Goal: Browse casually: Explore the website without a specific task or goal

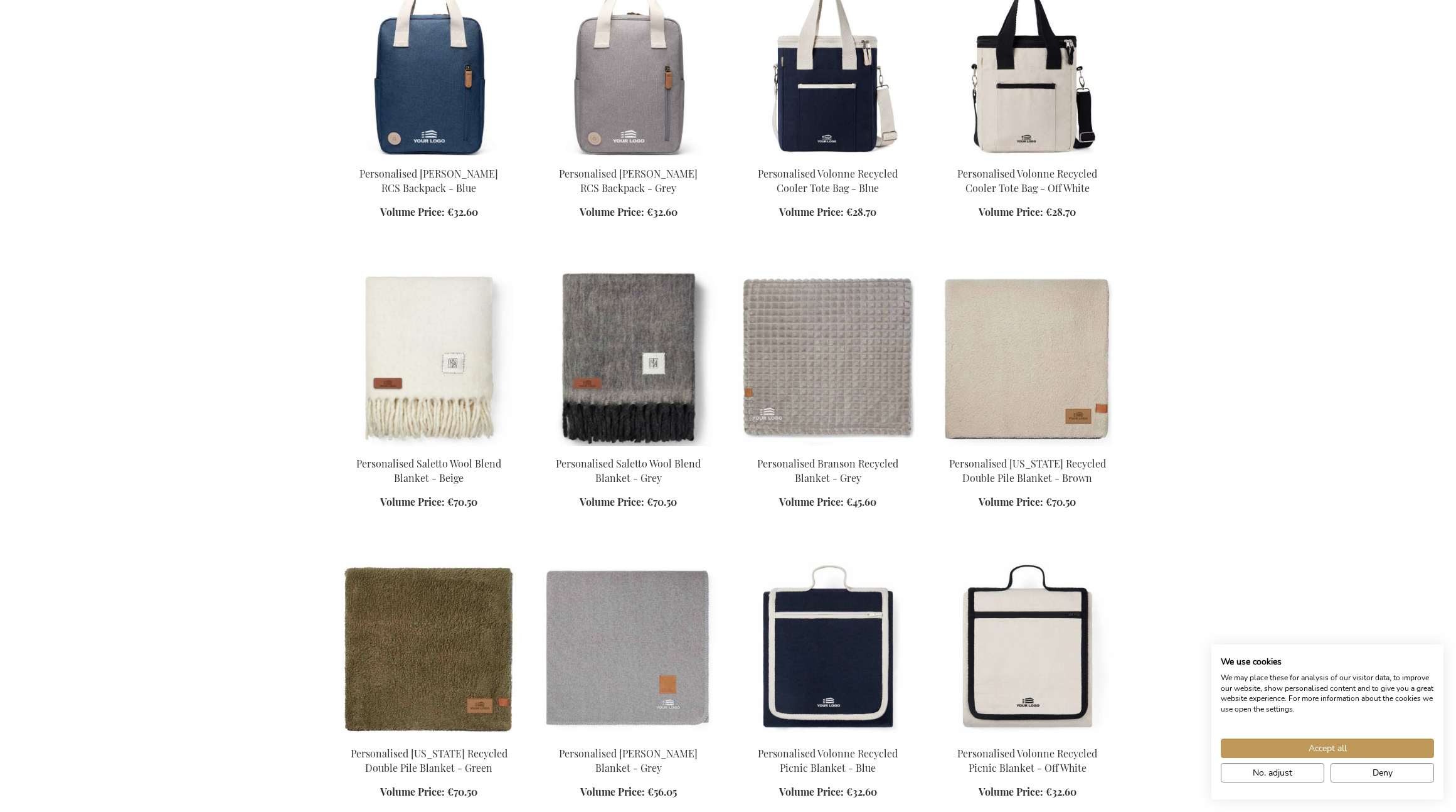
scroll to position [1451, 0]
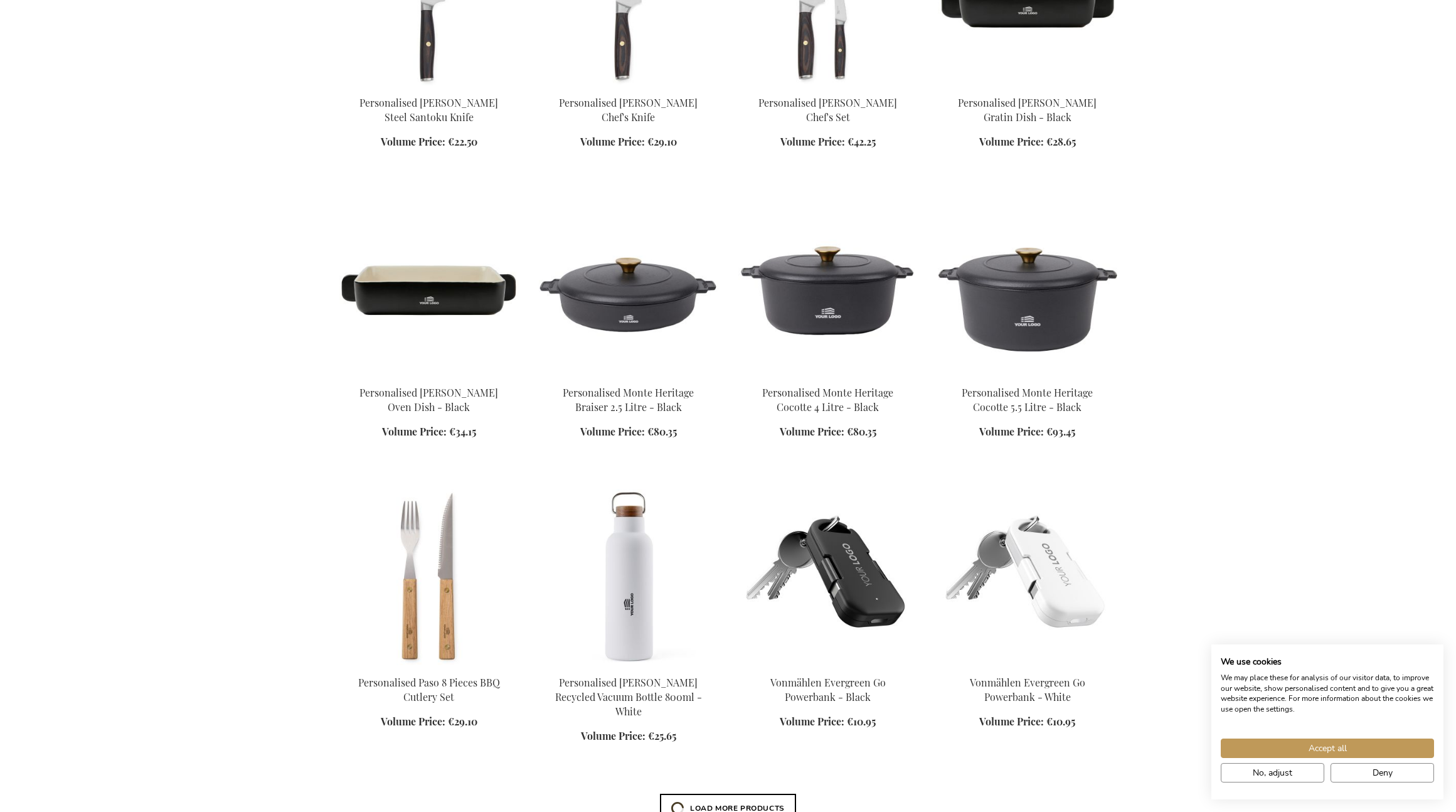
scroll to position [2391, 0]
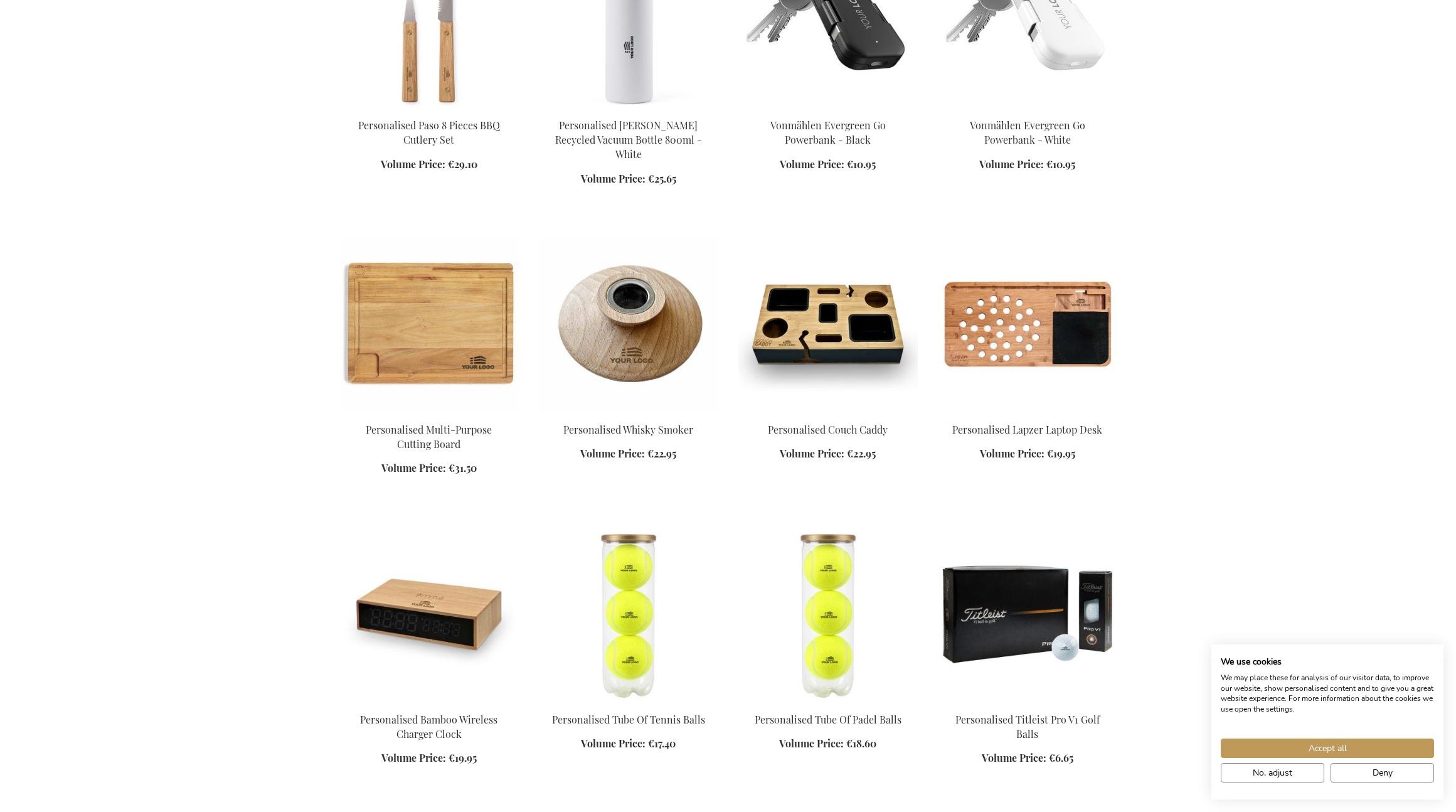
scroll to position [2942, 0]
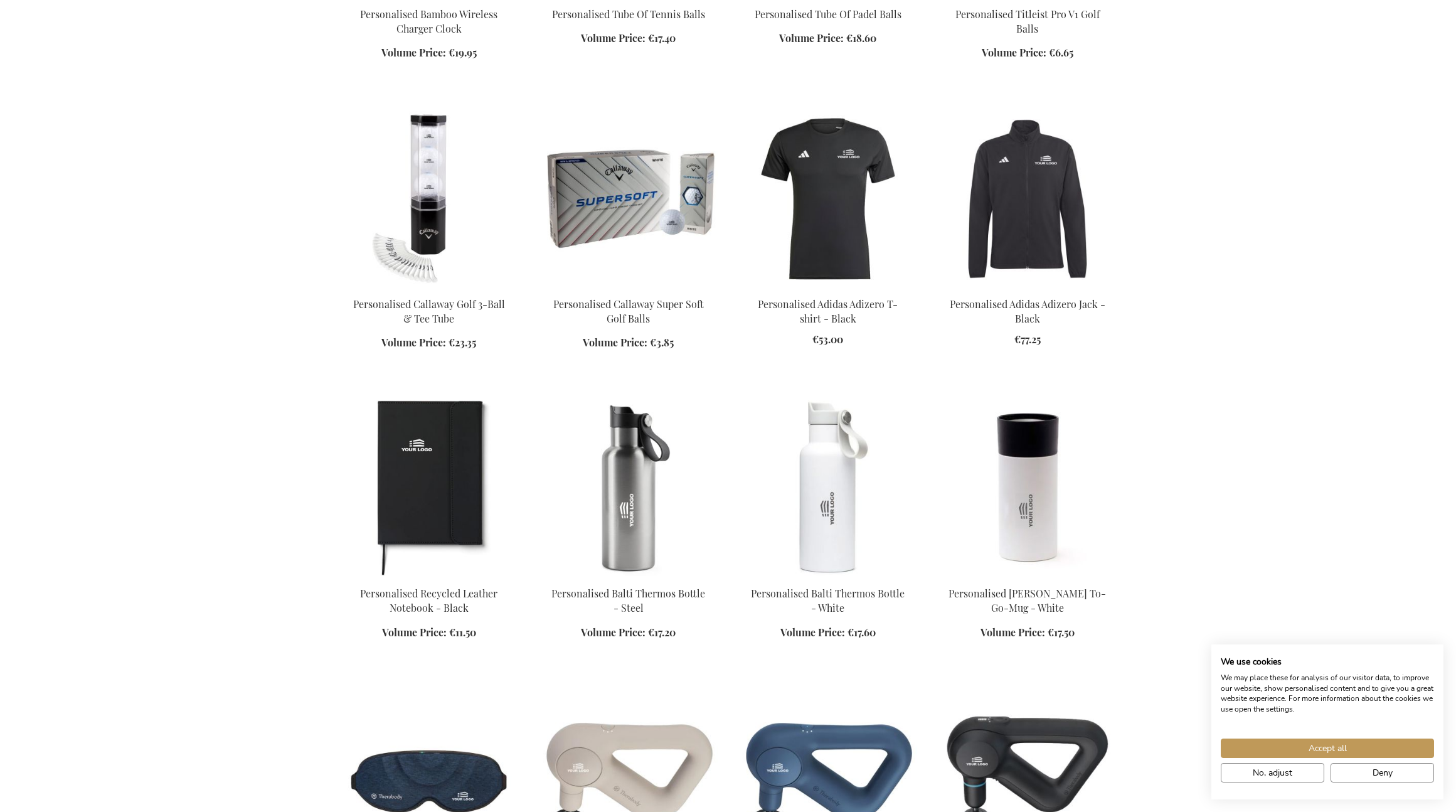
scroll to position [4424, 0]
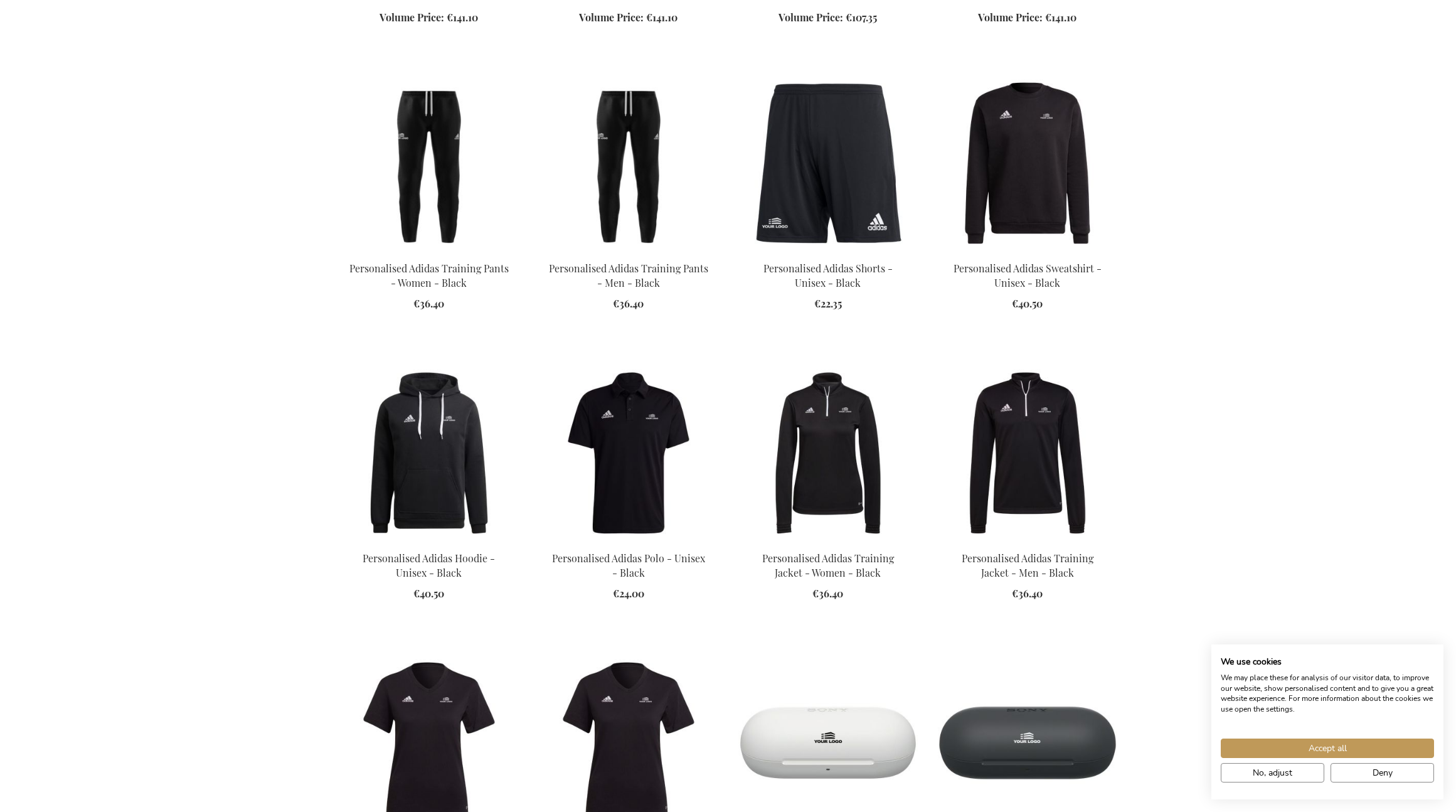
scroll to position [5125, 0]
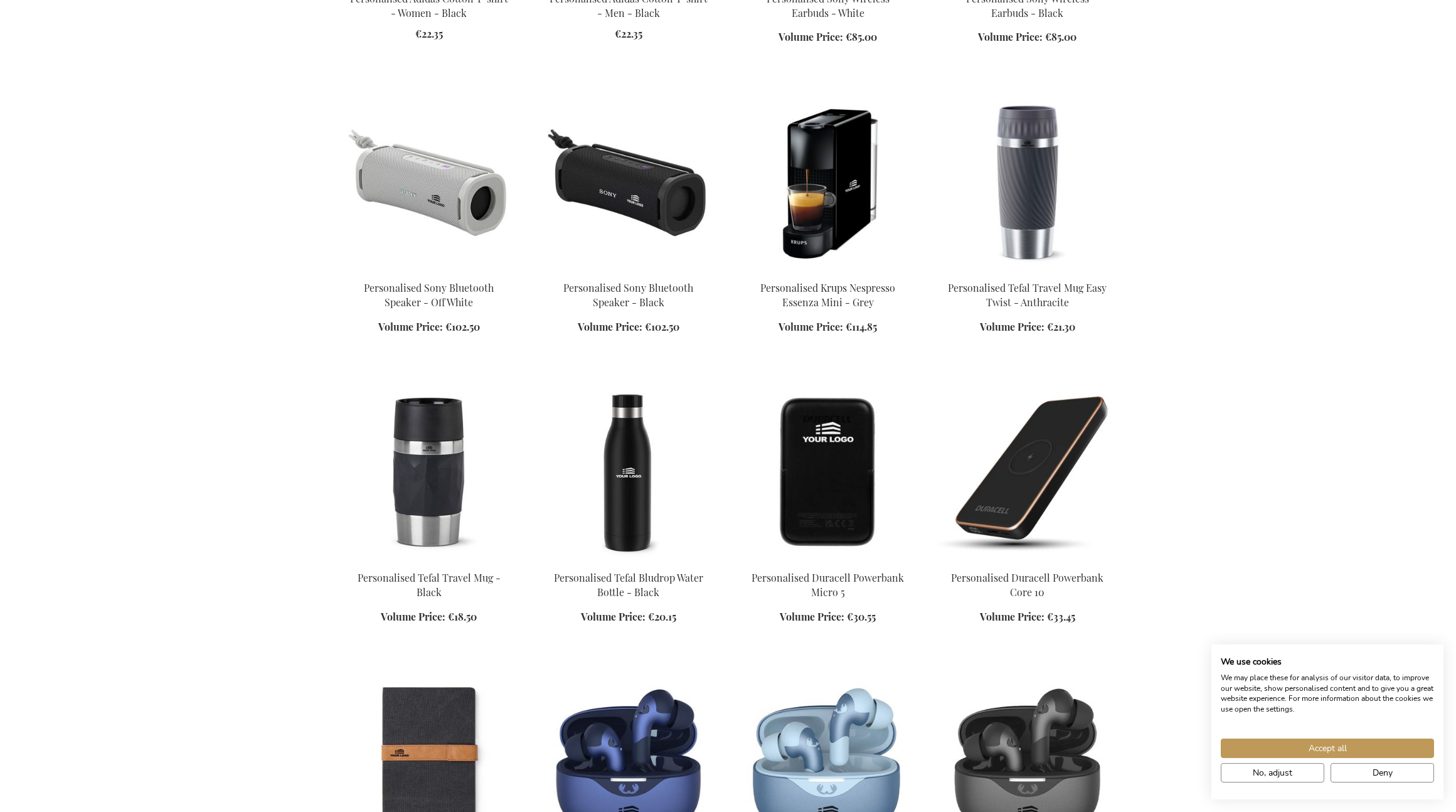
scroll to position [6065, 0]
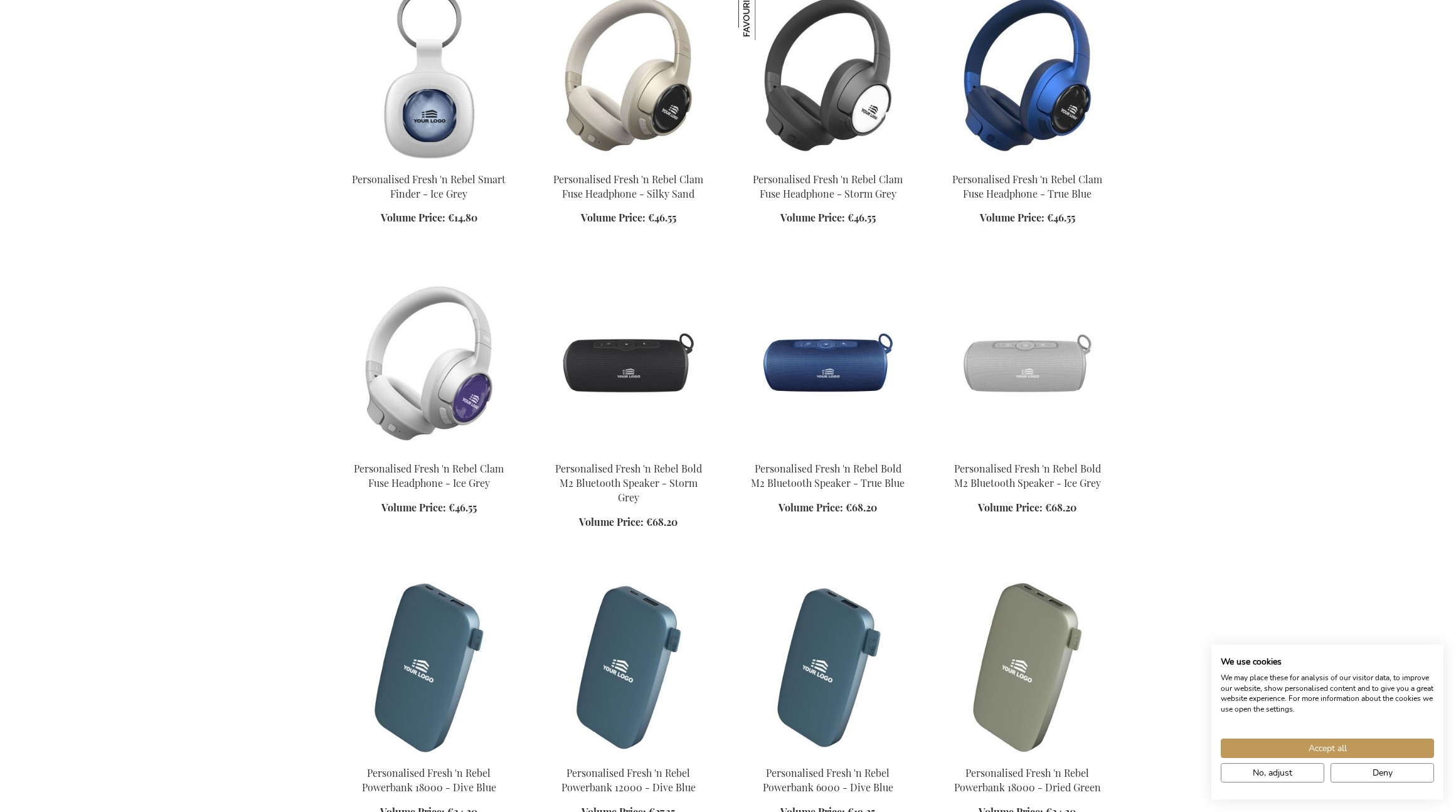
scroll to position [7789, 0]
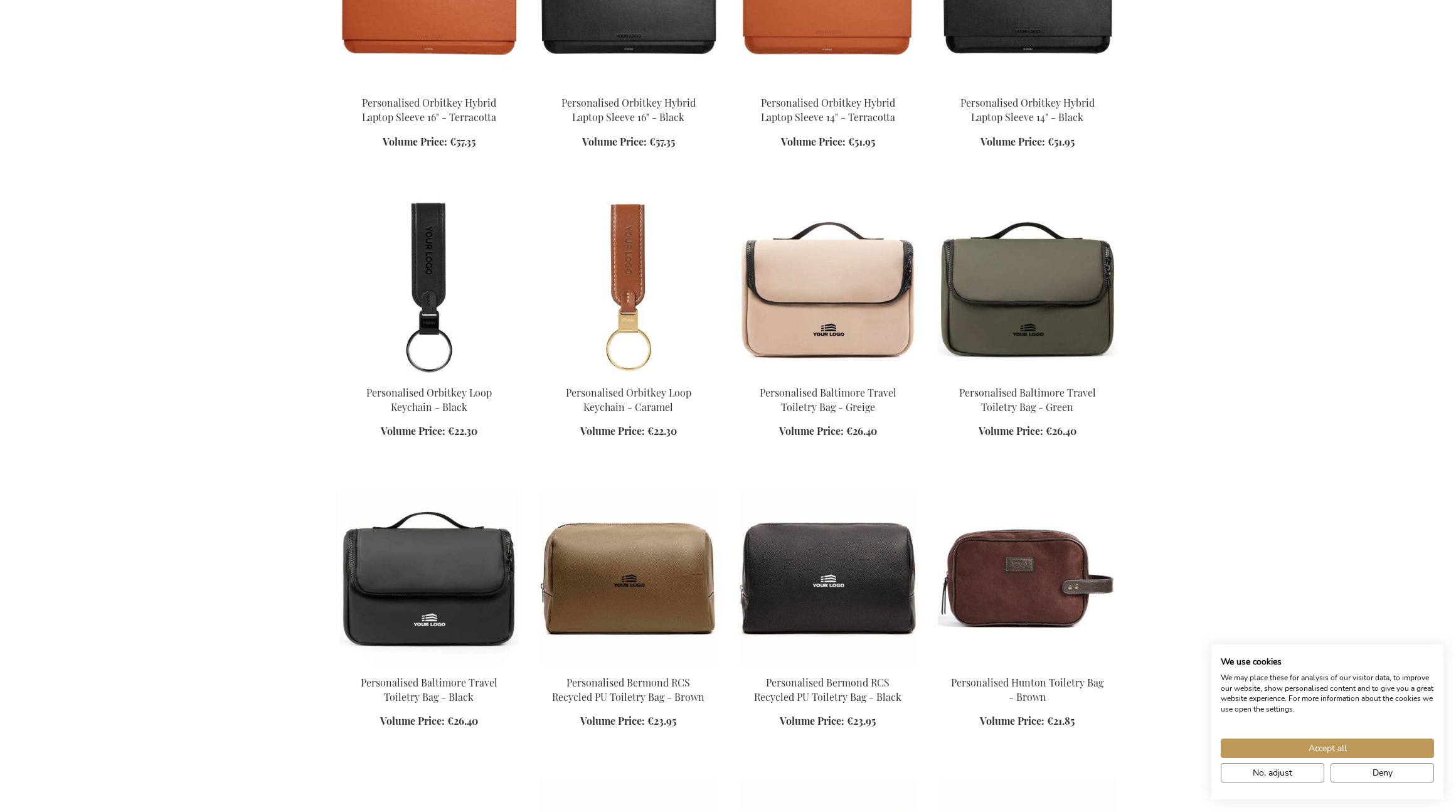
scroll to position [9765, 0]
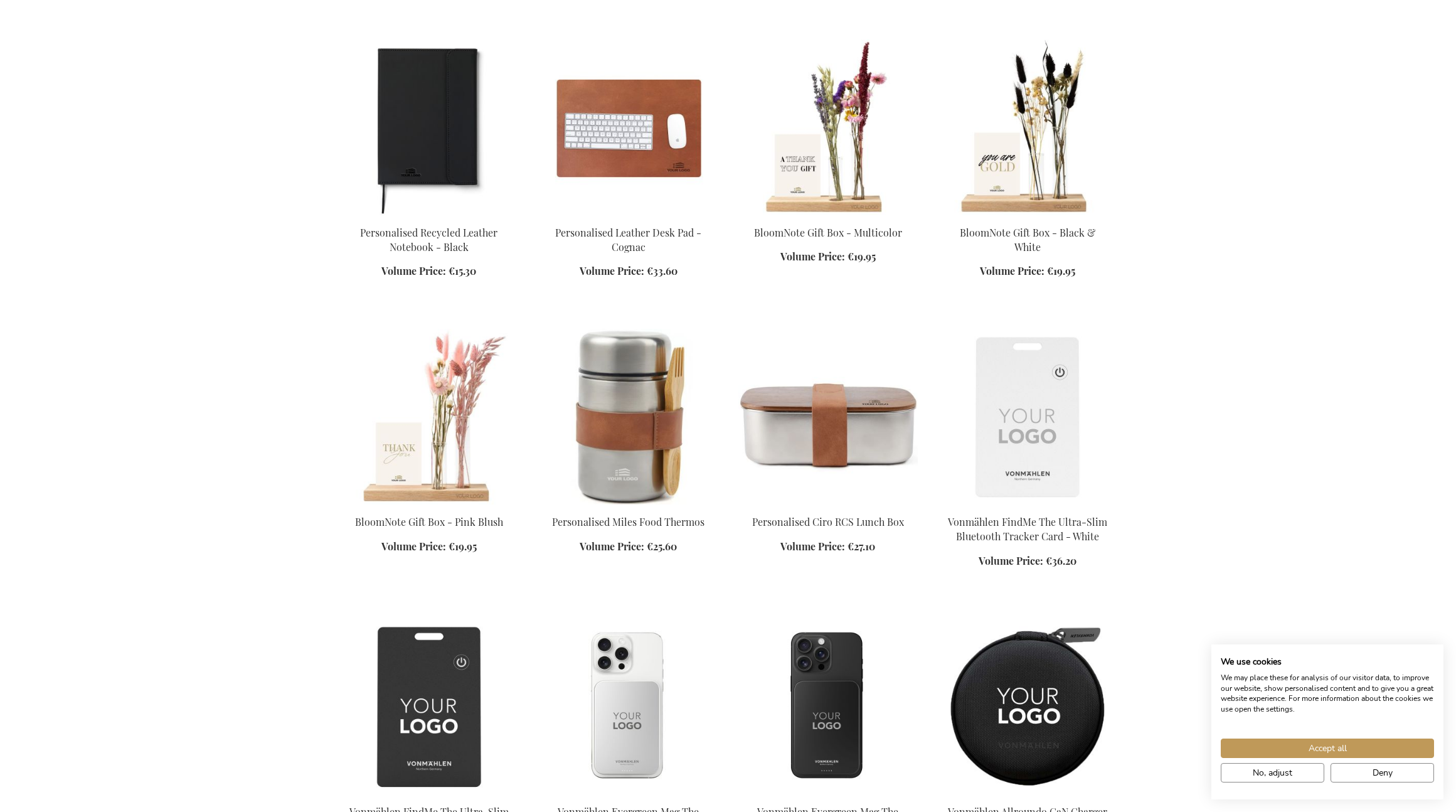
scroll to position [17986, 0]
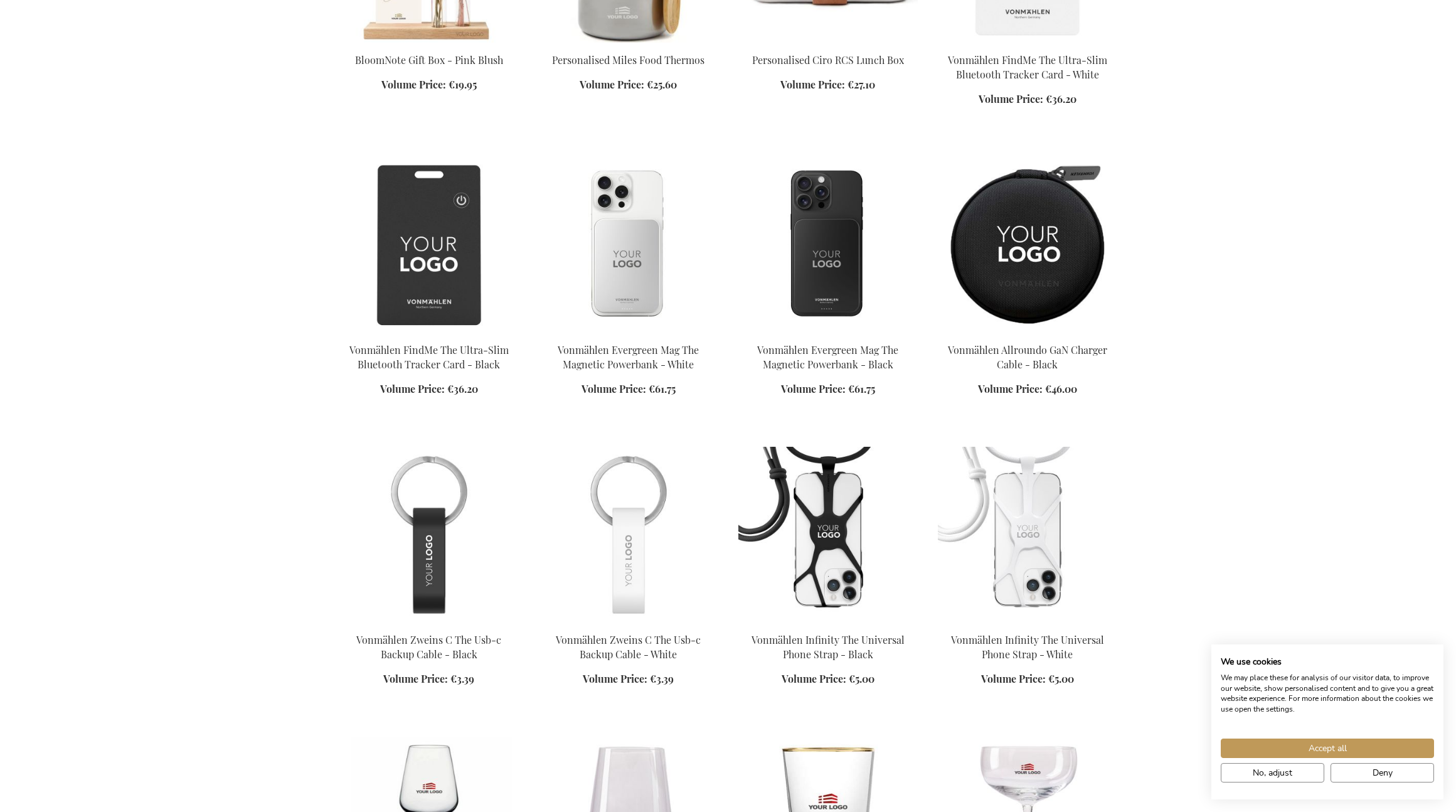
scroll to position [18166, 0]
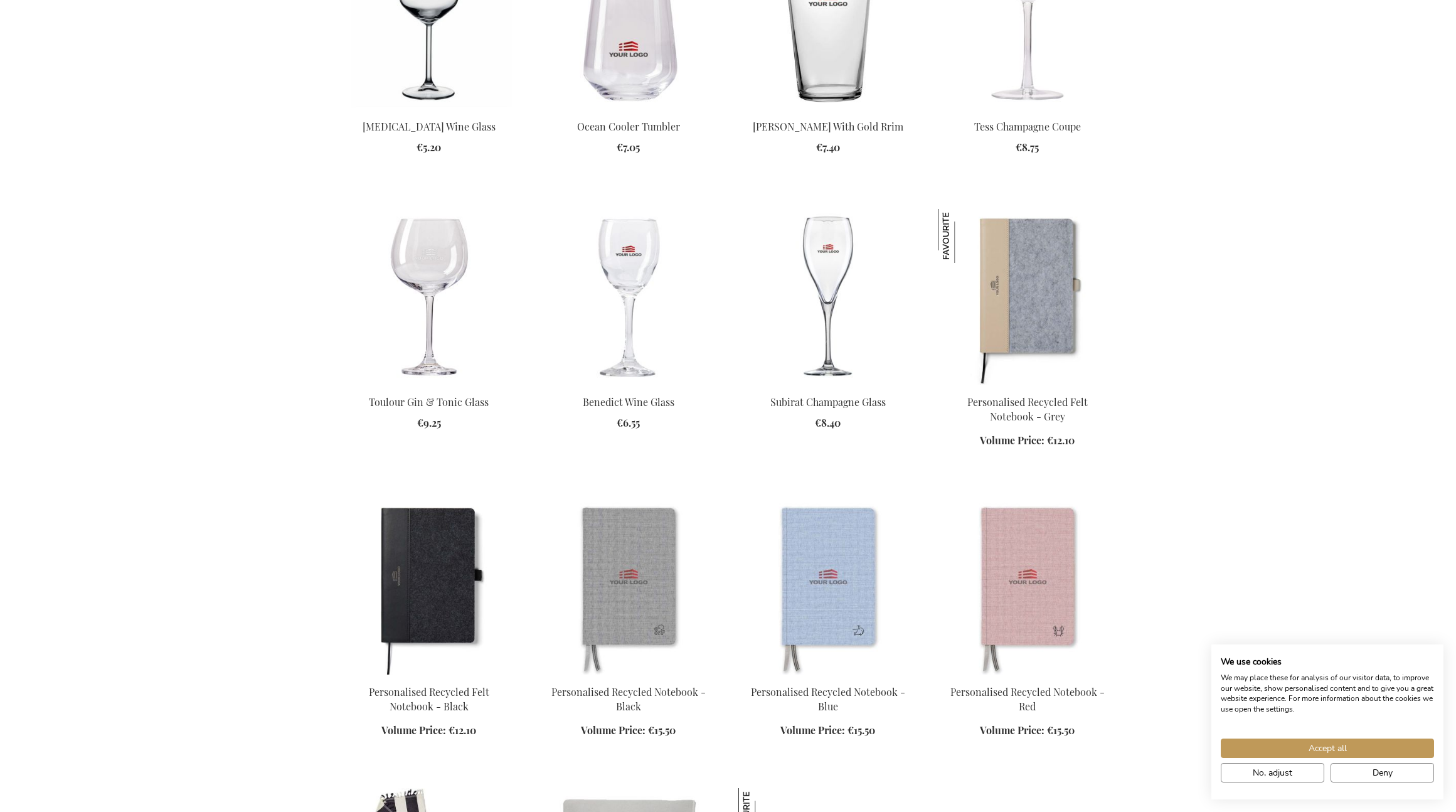
scroll to position [19543, 0]
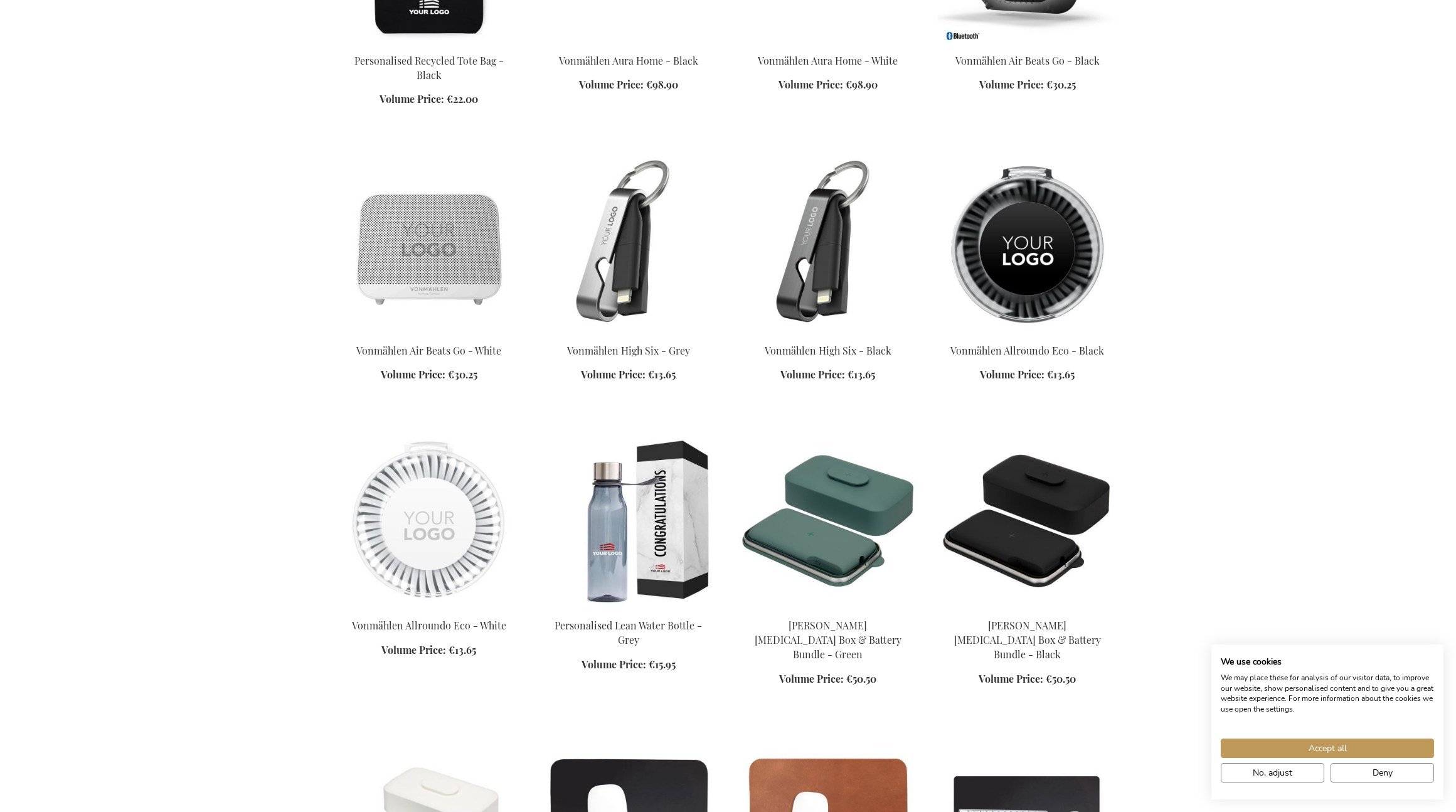
scroll to position [21415, 0]
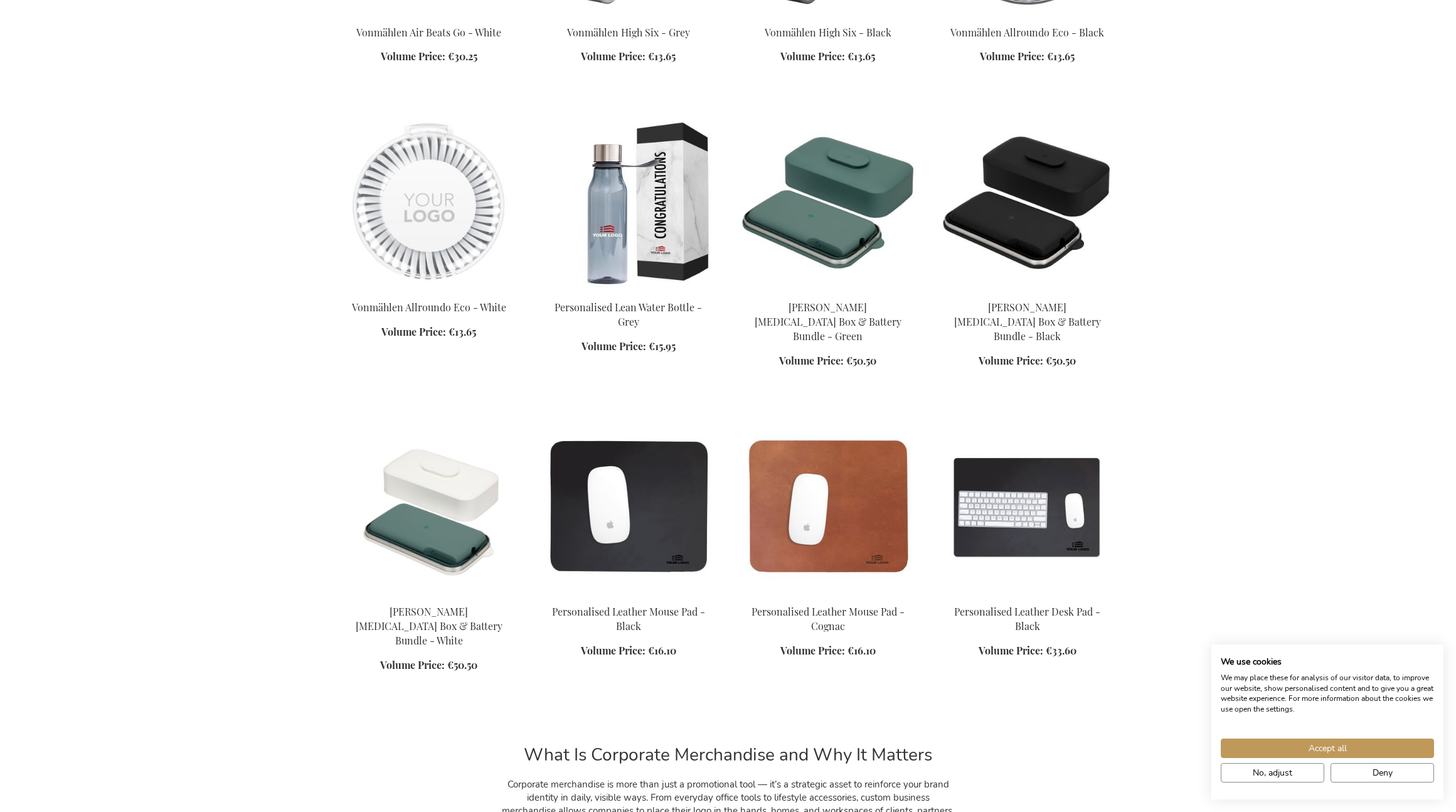
scroll to position [21193, 0]
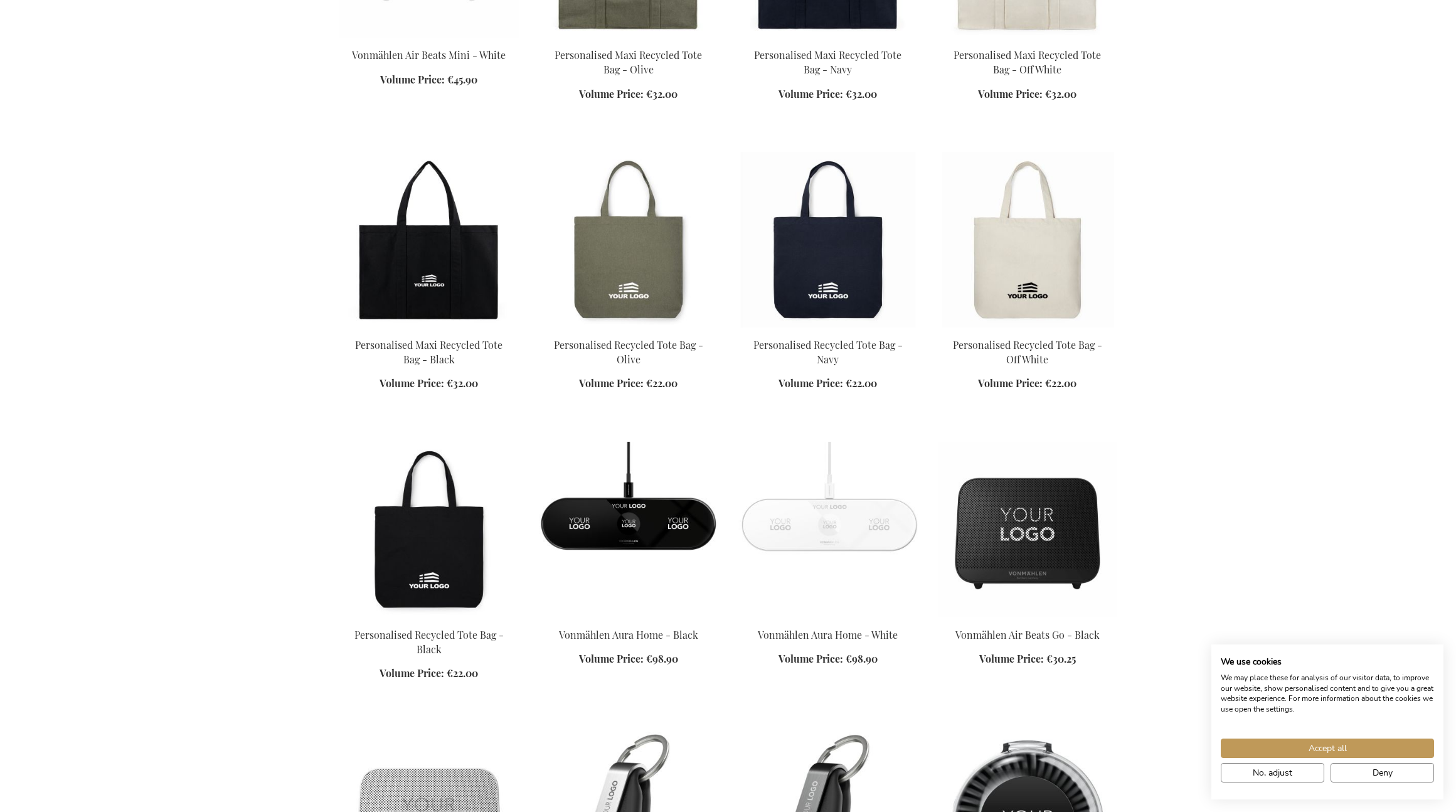
scroll to position [20438, 0]
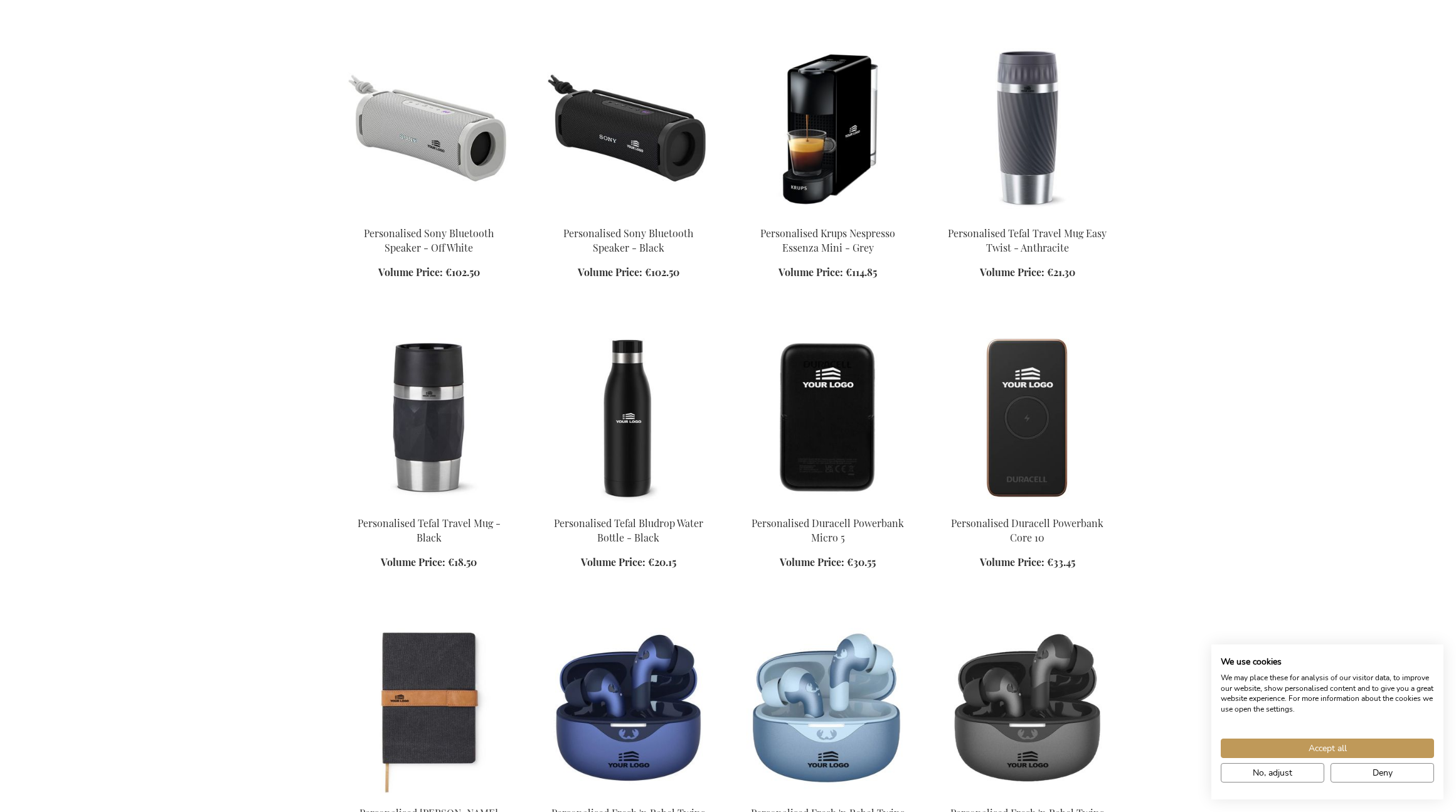
scroll to position [5514, 0]
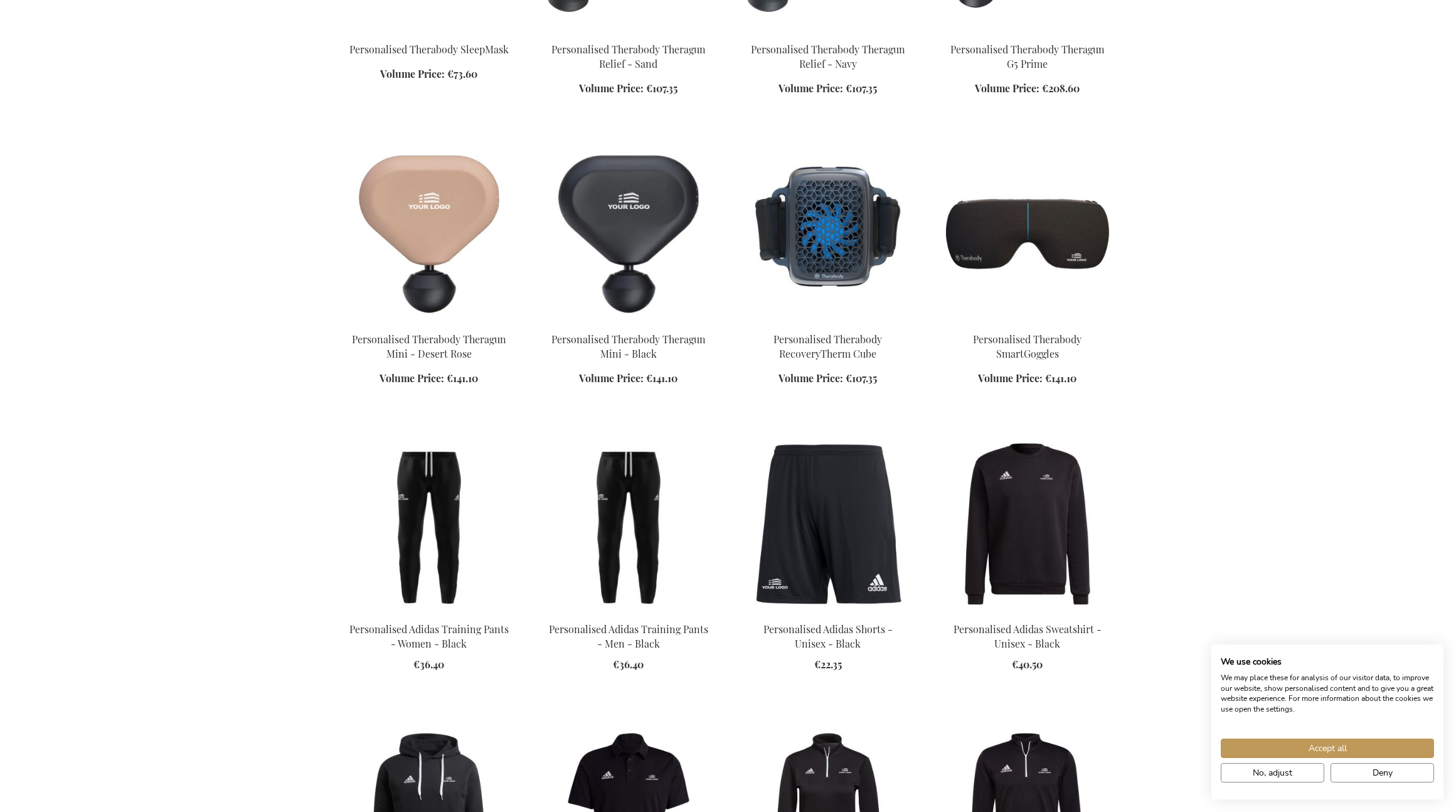
scroll to position [3196, 0]
